Goal: Go to known website: Go to known website

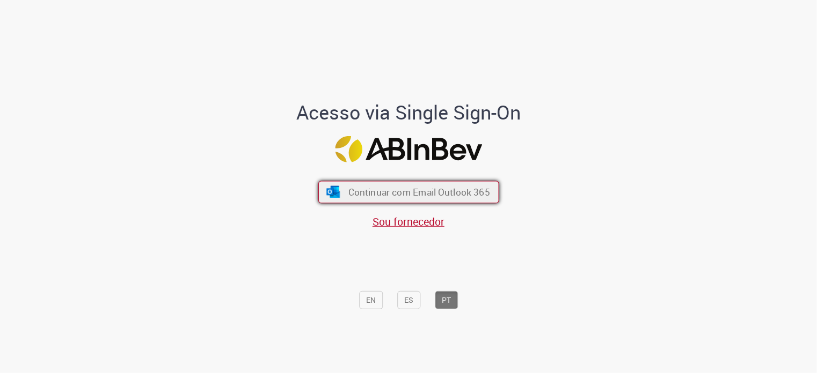
click at [401, 189] on span "Continuar com Email Outlook 365" at bounding box center [419, 192] width 142 height 12
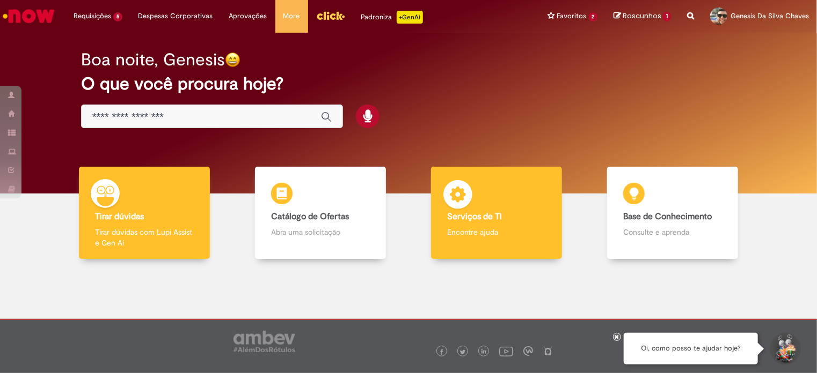
click at [466, 210] on img at bounding box center [458, 196] width 32 height 32
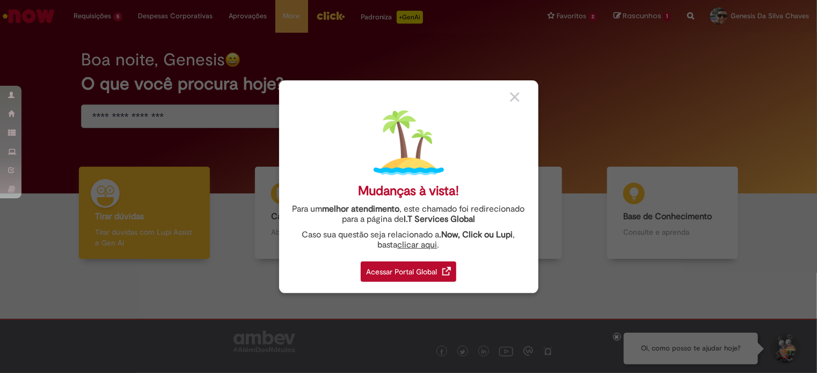
click at [418, 270] on div "Acessar Portal Global" at bounding box center [409, 272] width 96 height 20
